Goal: Task Accomplishment & Management: Manage account settings

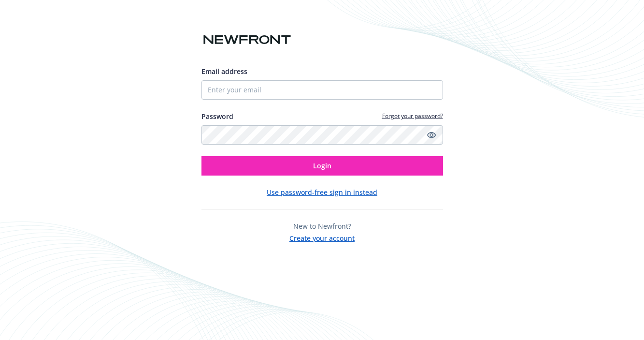
click at [306, 186] on div "Email address Password Forgot your password? Login Use password-free sign in in…" at bounding box center [323, 154] width 242 height 177
click at [307, 197] on button "Use password-free sign in instead" at bounding box center [322, 192] width 111 height 10
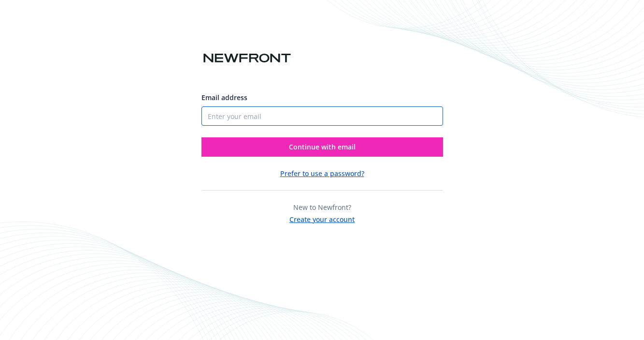
click at [310, 115] on input "Email address" at bounding box center [323, 115] width 242 height 19
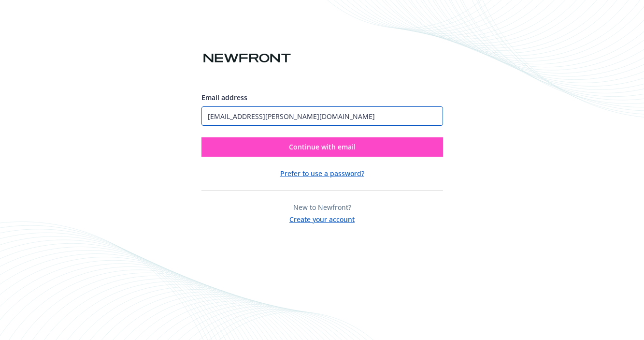
type input "[EMAIL_ADDRESS][PERSON_NAME][DOMAIN_NAME]"
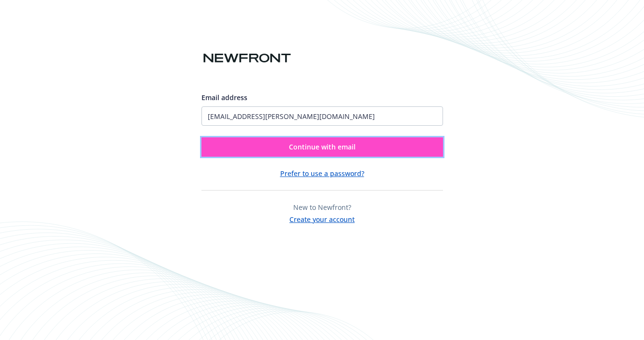
click at [302, 146] on span "Continue with email" at bounding box center [322, 146] width 67 height 9
